Goal: Check status: Check status

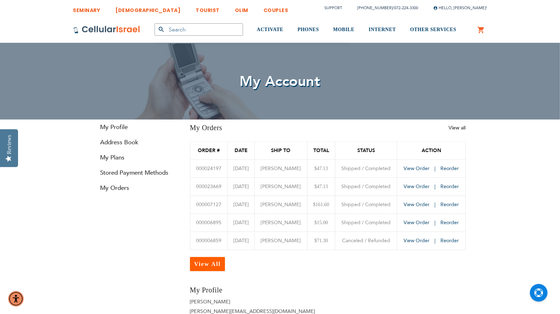
click at [419, 168] on span "View Order" at bounding box center [416, 168] width 26 height 7
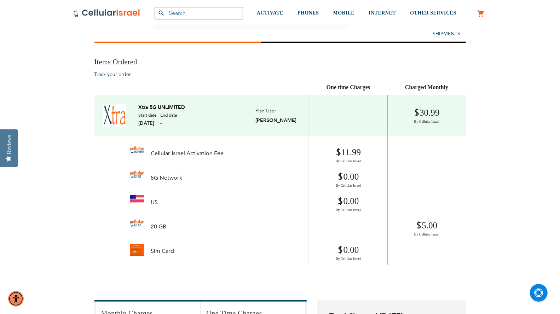
scroll to position [314, 0]
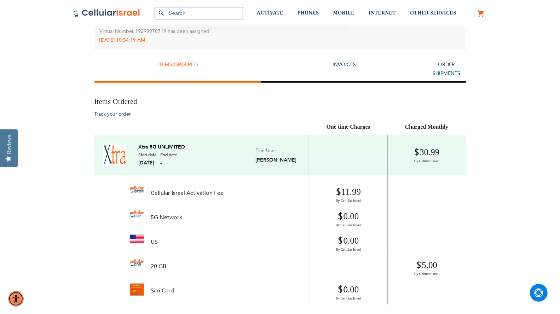
click at [151, 146] on link "Xtra 5G UNLIMITED" at bounding box center [162, 147] width 47 height 6
